Goal: Transaction & Acquisition: Book appointment/travel/reservation

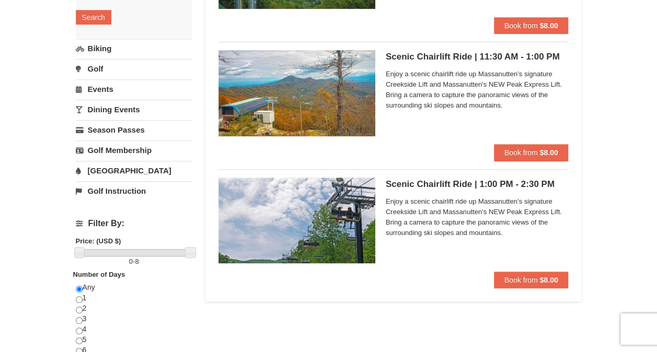
scroll to position [191, 0]
